Goal: Task Accomplishment & Management: Use online tool/utility

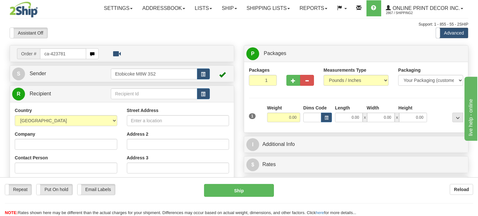
type input "ca-423781"
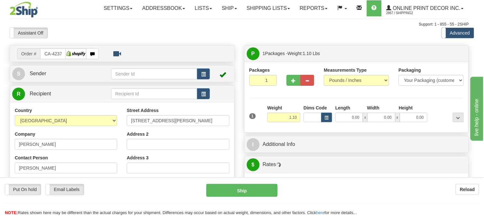
type input "THUNDER BAY"
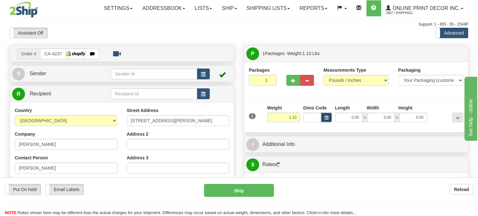
click at [326, 120] on span "button" at bounding box center [327, 118] width 4 height 4
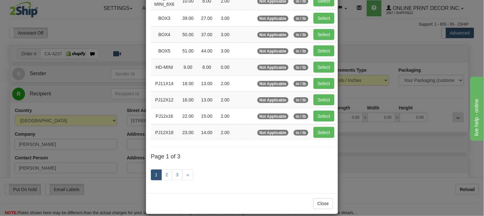
scroll to position [105, 0]
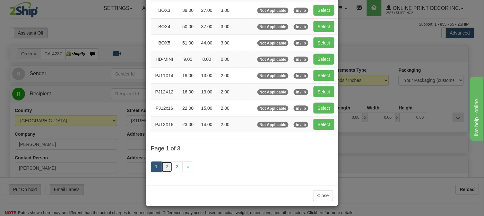
click at [162, 170] on link "2" at bounding box center [166, 167] width 11 height 11
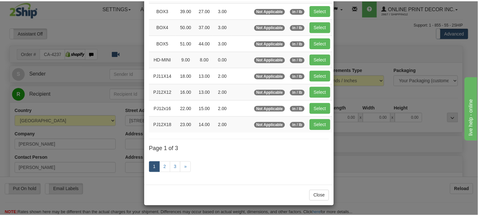
scroll to position [101, 0]
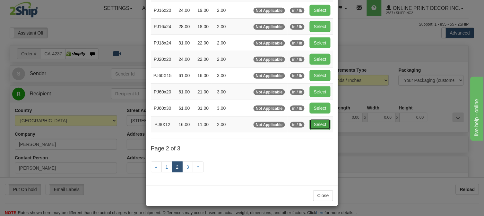
click at [315, 127] on button "Select" at bounding box center [319, 124] width 21 height 11
type input "PJ8X12"
type input "16.00"
type input "11.00"
type input "2.00"
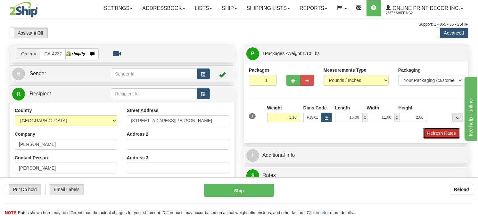
click at [451, 139] on button "Refresh Rates" at bounding box center [442, 133] width 37 height 11
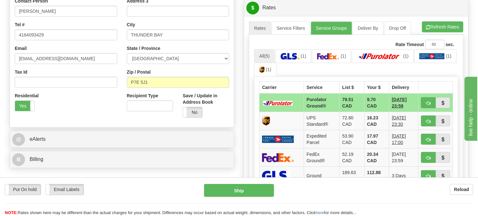
scroll to position [163, 0]
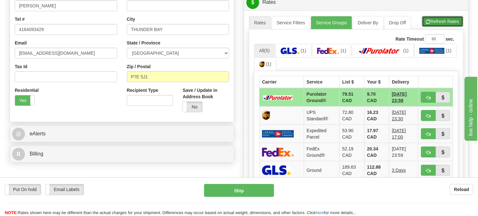
click at [446, 27] on button "Refresh Rates" at bounding box center [442, 21] width 41 height 11
click at [432, 103] on button "button" at bounding box center [428, 97] width 15 height 11
type input "260"
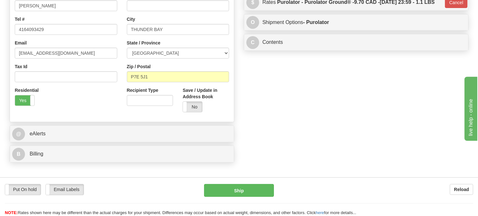
click at [432, 89] on th at bounding box center [436, 82] width 35 height 12
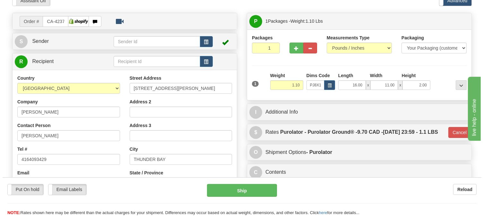
scroll to position [20, 0]
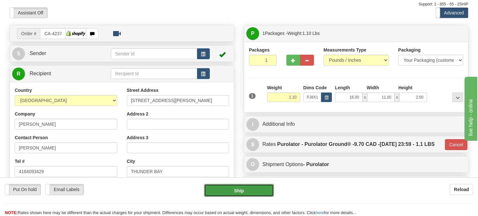
click at [248, 190] on button "Ship" at bounding box center [239, 190] width 70 height 13
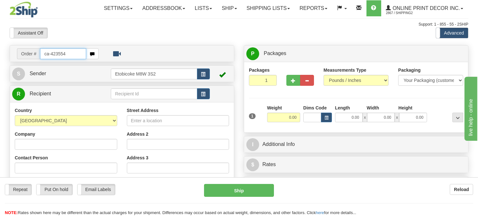
type input "ca-423554"
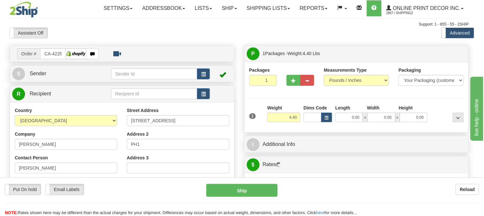
type input "[GEOGRAPHIC_DATA]"
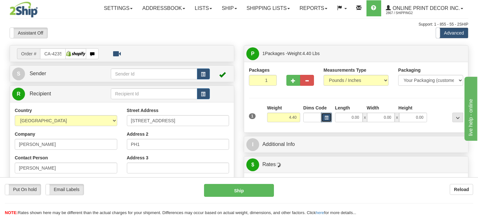
click at [327, 120] on span "button" at bounding box center [327, 118] width 4 height 4
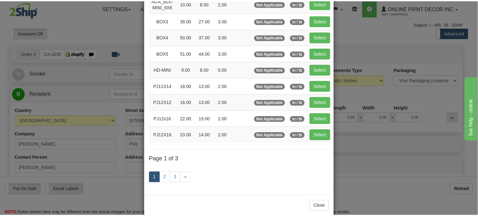
scroll to position [105, 0]
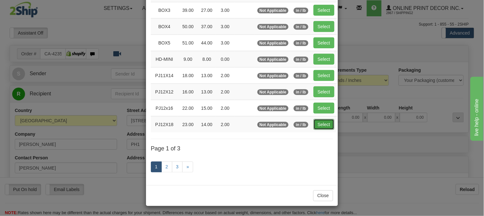
click at [319, 121] on button "Select" at bounding box center [323, 124] width 21 height 11
type input "PJ12X18"
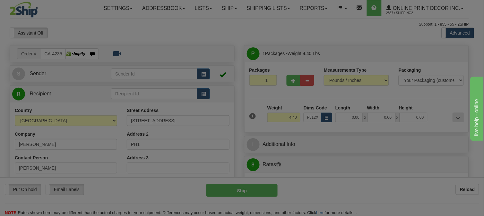
type input "23.00"
type input "14.00"
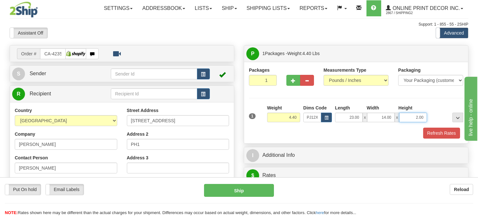
drag, startPoint x: 424, startPoint y: 130, endPoint x: 400, endPoint y: 135, distance: 24.5
click at [400, 122] on input "2.00" at bounding box center [414, 118] width 28 height 10
click button "Delete" at bounding box center [0, 0] width 0 height 0
type input "4.00"
click at [434, 139] on button "Refresh Rates" at bounding box center [442, 133] width 37 height 11
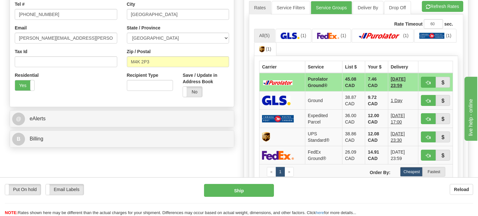
scroll to position [178, 0]
click at [448, 12] on button "Refresh Rates" at bounding box center [442, 6] width 41 height 11
click at [423, 88] on button "button" at bounding box center [428, 82] width 15 height 11
type input "260"
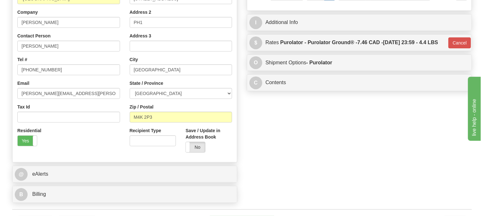
scroll to position [36, 0]
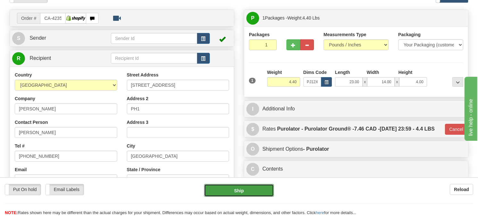
click at [251, 190] on button "Ship" at bounding box center [239, 190] width 70 height 13
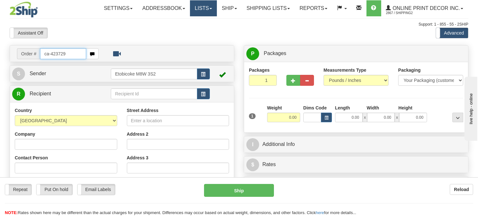
type input "ca-423729"
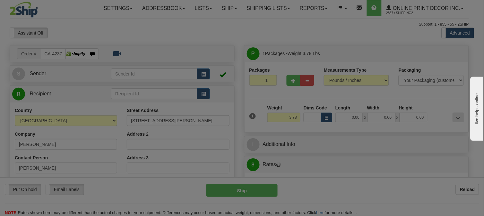
type input "TORONTO"
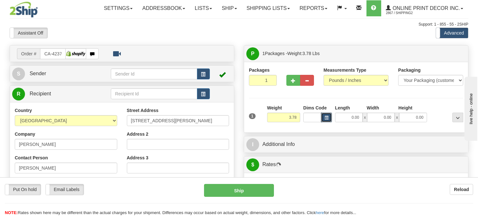
click at [326, 120] on span "button" at bounding box center [327, 118] width 4 height 4
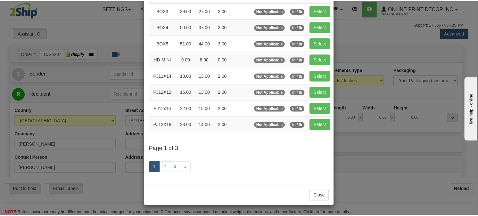
scroll to position [105, 0]
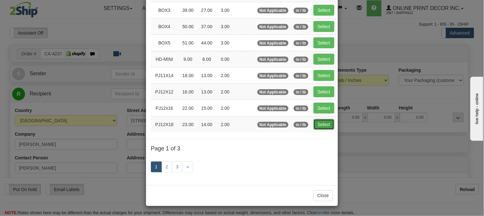
click at [314, 128] on button "Select" at bounding box center [323, 124] width 21 height 11
type input "PJ12X18"
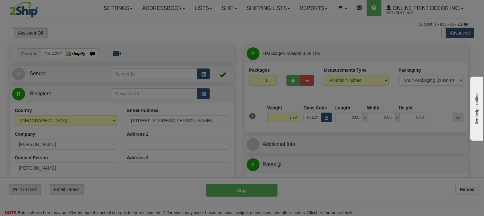
type input "23.00"
type input "14.00"
type input "2.00"
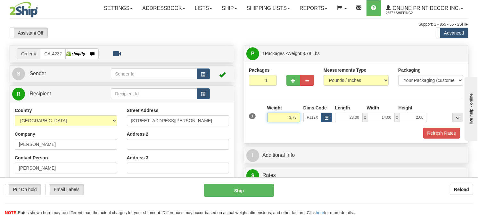
drag, startPoint x: 297, startPoint y: 133, endPoint x: 272, endPoint y: 131, distance: 25.0
click at [272, 122] on input "3.78" at bounding box center [283, 118] width 33 height 10
click button "Delete" at bounding box center [0, 0] width 0 height 0
type input "4.00"
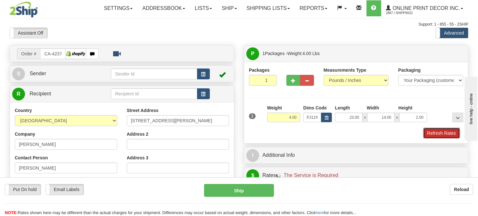
click at [425, 139] on button "Refresh Rates" at bounding box center [442, 133] width 37 height 11
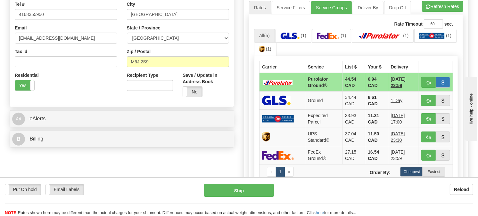
scroll to position [178, 0]
click at [440, 12] on button "Refresh Rates" at bounding box center [442, 6] width 41 height 11
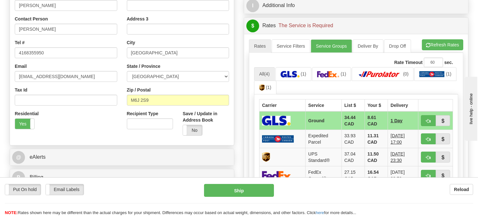
scroll to position [214, 0]
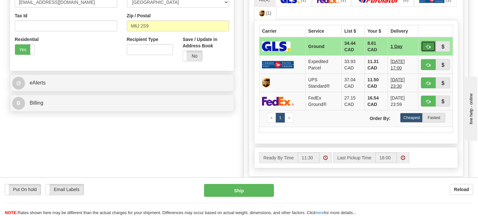
click at [428, 49] on span "button" at bounding box center [428, 47] width 4 height 4
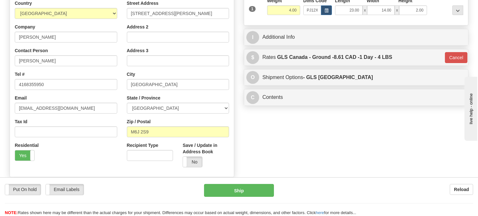
scroll to position [107, 0]
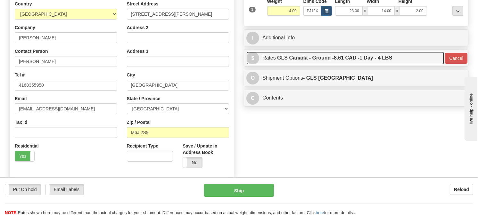
click at [352, 65] on link "$ Rates GLS Canada - Ground - 8.61 CAD - 1 Day - 4 LBS" at bounding box center [346, 58] width 198 height 13
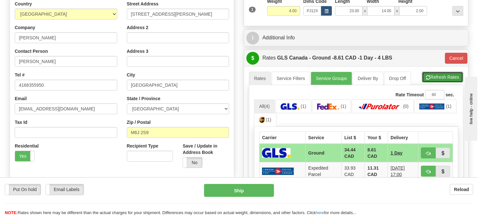
click at [424, 83] on button "Refresh Rates" at bounding box center [442, 77] width 41 height 11
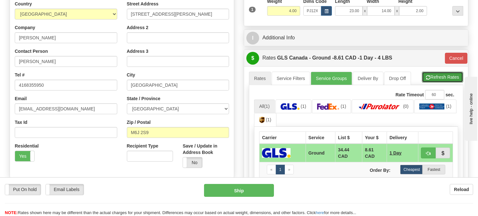
click at [459, 83] on button "Refresh Rates" at bounding box center [442, 77] width 41 height 11
click at [447, 83] on button "Refresh Rates" at bounding box center [442, 77] width 41 height 11
type input "1"
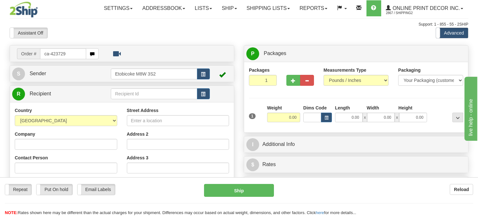
type input "ca-423729"
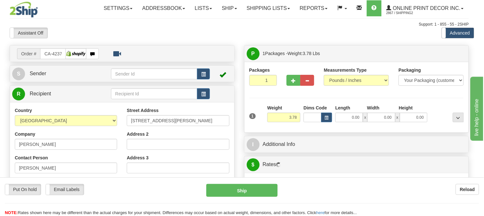
type input "[GEOGRAPHIC_DATA]"
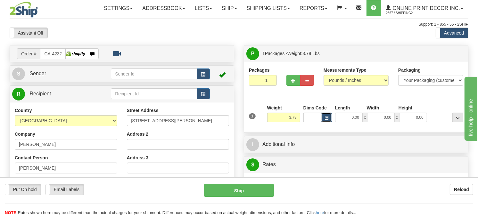
click at [324, 122] on button "button" at bounding box center [326, 118] width 11 height 10
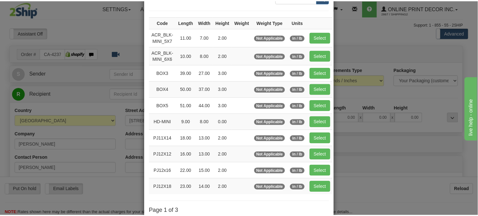
scroll to position [105, 0]
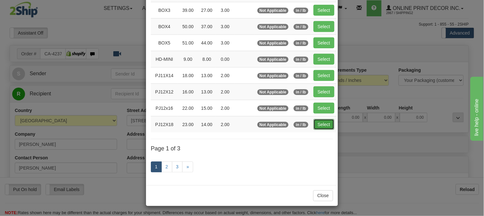
click at [325, 126] on button "Select" at bounding box center [323, 124] width 21 height 11
type input "PJ12X18"
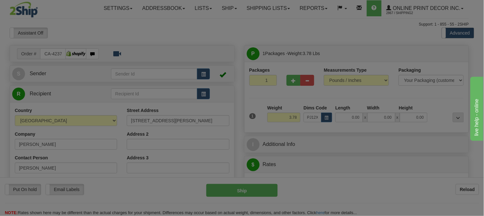
type input "23.00"
type input "14.00"
type input "2.00"
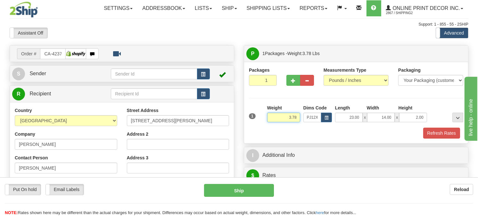
drag, startPoint x: 296, startPoint y: 130, endPoint x: 265, endPoint y: 148, distance: 36.3
click at [265, 139] on div "1 Weight 3.78 Dims Code PJ12X18 Length Width Height x x" at bounding box center [356, 122] width 215 height 34
drag, startPoint x: 458, startPoint y: 152, endPoint x: 360, endPoint y: 172, distance: 99.4
drag, startPoint x: 298, startPoint y: 132, endPoint x: 255, endPoint y: 130, distance: 43.4
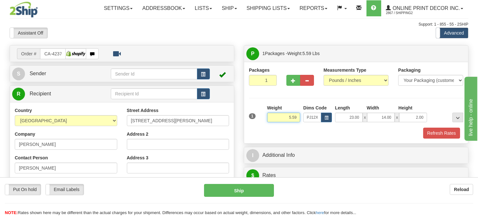
click at [255, 128] on div "1 Weight 5.59 Dims Code x x" at bounding box center [357, 116] width 218 height 23
type input "4.10"
click at [438, 139] on button "Refresh Rates" at bounding box center [442, 133] width 37 height 11
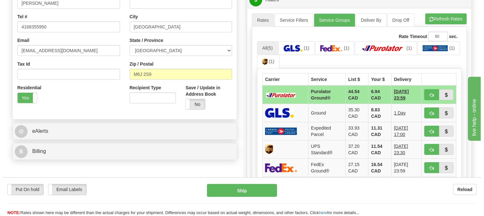
scroll to position [178, 0]
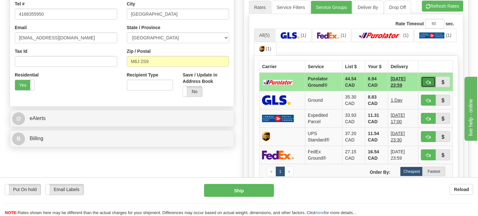
click at [427, 88] on button "button" at bounding box center [428, 82] width 15 height 11
type input "260"
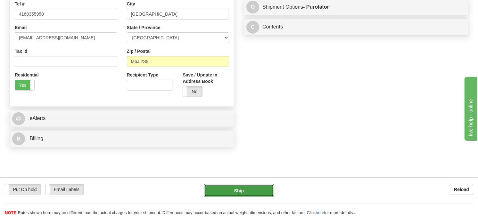
click at [247, 190] on button "Ship" at bounding box center [239, 190] width 70 height 13
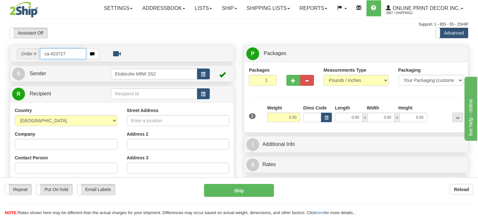
type input "ca-423727"
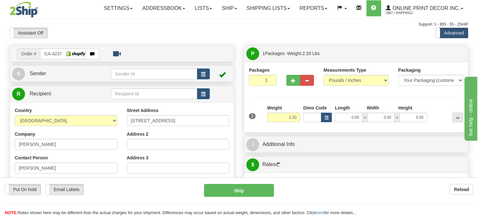
type input "KITCHENER"
click at [329, 122] on button "button" at bounding box center [326, 118] width 11 height 10
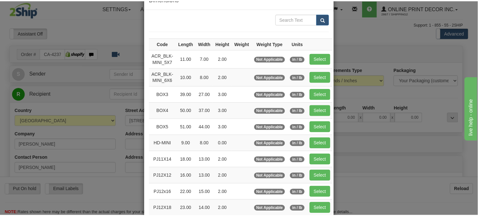
scroll to position [36, 0]
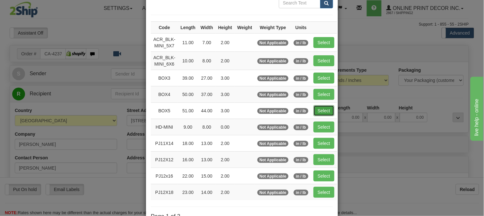
click at [317, 110] on button "Select" at bounding box center [323, 111] width 21 height 11
type input "BOX5"
type input "51.00"
type input "44.00"
type input "3.00"
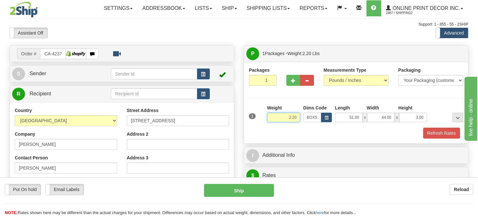
drag, startPoint x: 298, startPoint y: 132, endPoint x: 259, endPoint y: 132, distance: 38.8
click at [259, 128] on div "1 Weight 2.20 Dims Code BOX5" at bounding box center [357, 116] width 218 height 23
type input "19.98"
click at [434, 139] on button "Refresh Rates" at bounding box center [442, 133] width 37 height 11
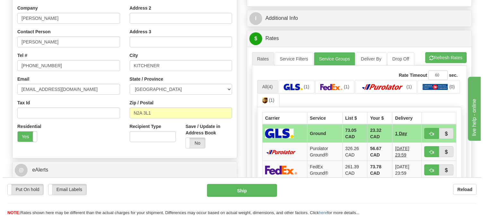
scroll to position [142, 0]
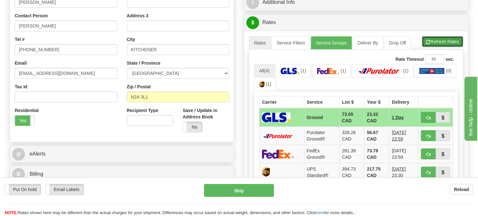
click at [431, 47] on button "Refresh Rates" at bounding box center [442, 41] width 41 height 11
click at [428, 120] on span "button" at bounding box center [428, 118] width 4 height 4
type input "1"
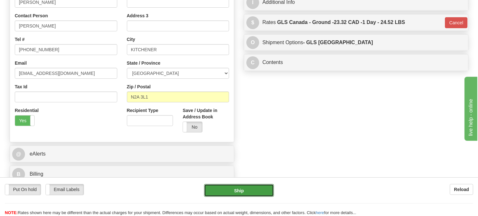
click at [248, 191] on button "Ship" at bounding box center [239, 190] width 70 height 13
